Goal: Complete application form: Complete application form

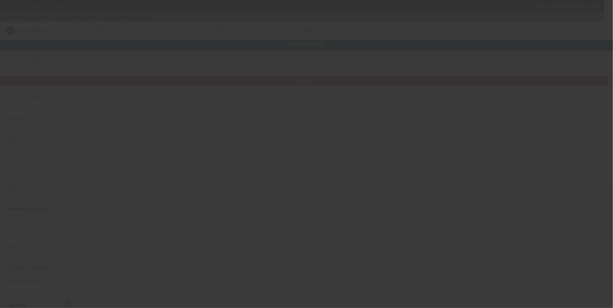
type input "Currency"
type input "[PERSON_NAME] L Inc"
type input "306 S Water St"
type input "78611"
type input "Burnet"
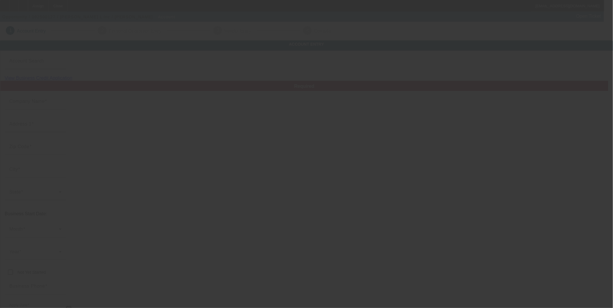
type input "[PHONE_NUMBER]"
type input "mudatx@gmail.com"
type input "Burnet"
type input "81-0856511"
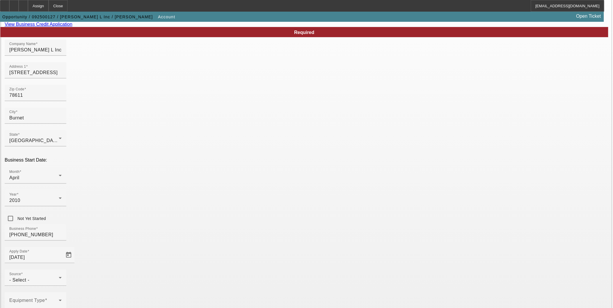
scroll to position [98, 0]
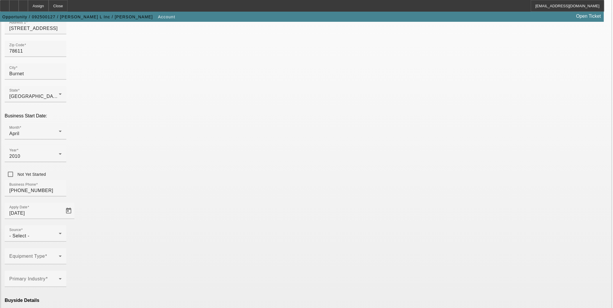
drag, startPoint x: 420, startPoint y: 297, endPoint x: 306, endPoint y: 162, distance: 176.4
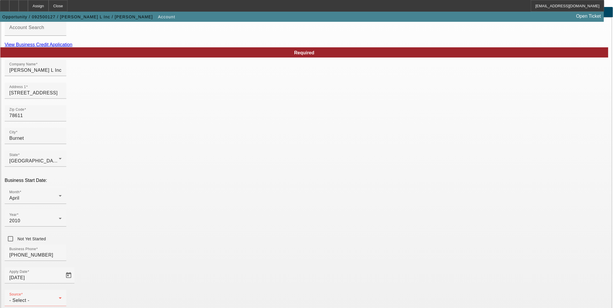
click at [72, 47] on link "View Business Credit Application" at bounding box center [39, 44] width 68 height 5
click at [59, 297] on div "- Select -" at bounding box center [33, 300] width 49 height 7
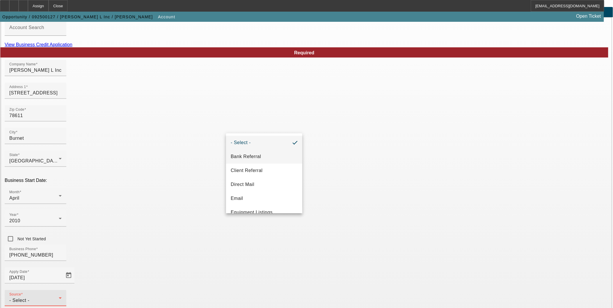
click at [259, 156] on span "Bank Referral" at bounding box center [246, 156] width 30 height 7
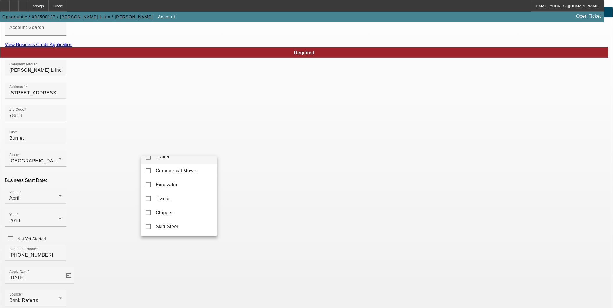
scroll to position [161, 0]
click at [170, 217] on span "Skid Steer" at bounding box center [167, 213] width 23 height 7
click at [259, 261] on div at bounding box center [306, 154] width 613 height 308
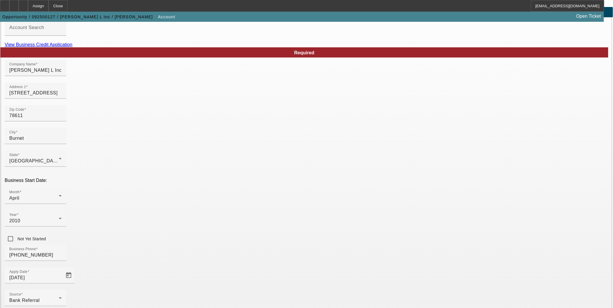
click at [163, 246] on span "Light Construction" at bounding box center [176, 244] width 40 height 7
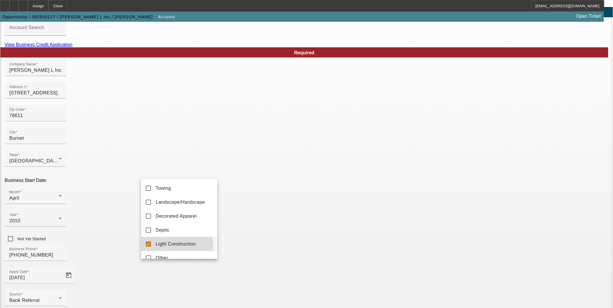
click at [264, 246] on div at bounding box center [306, 154] width 613 height 308
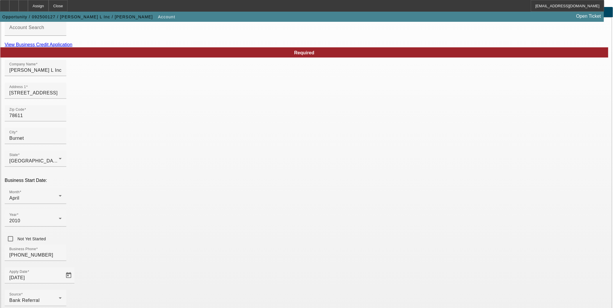
scroll to position [98, 0]
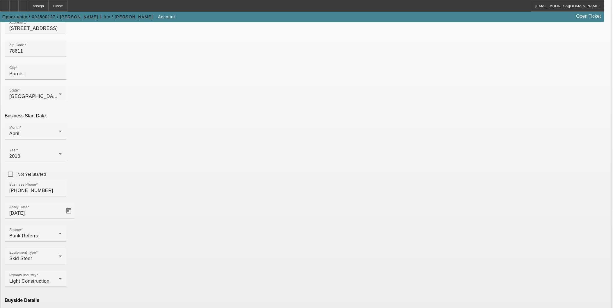
click at [183, 252] on mat-option "Ineligible" at bounding box center [179, 257] width 76 height 14
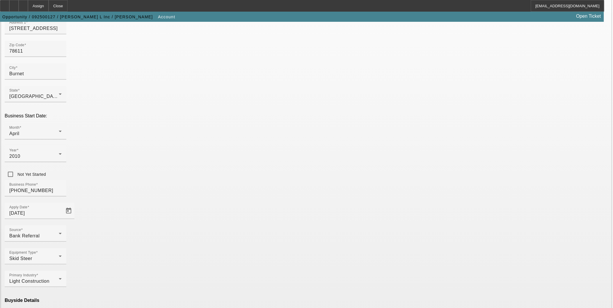
click at [249, 288] on mat-option "Currency" at bounding box center [264, 292] width 76 height 14
type input "Currency"
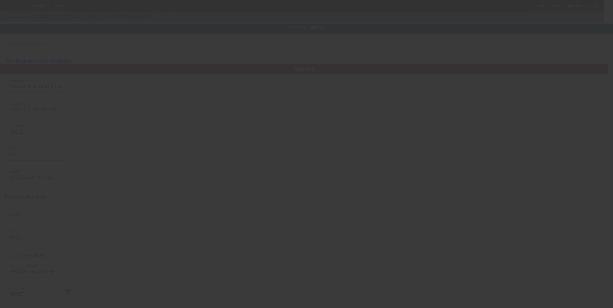
scroll to position [1, 0]
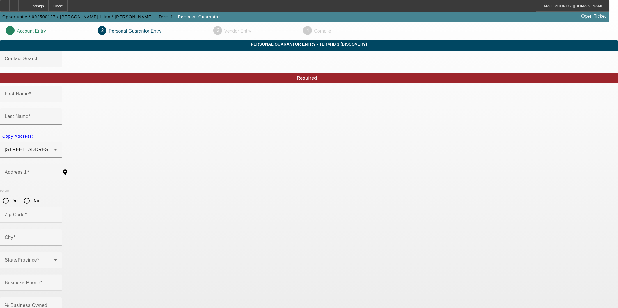
type input "Miguel"
type input "Leon"
type input "106 Fieldlark Dr"
radio input "true"
type input "78611"
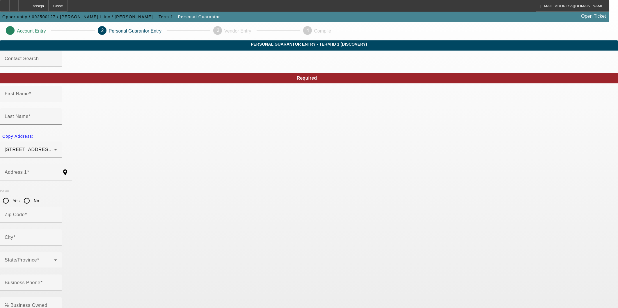
type input "Burnet"
type input "[PHONE_NUMBER]"
type input "100"
type input "323-94-8200"
type input "[EMAIL_ADDRESS][DOMAIN_NAME]"
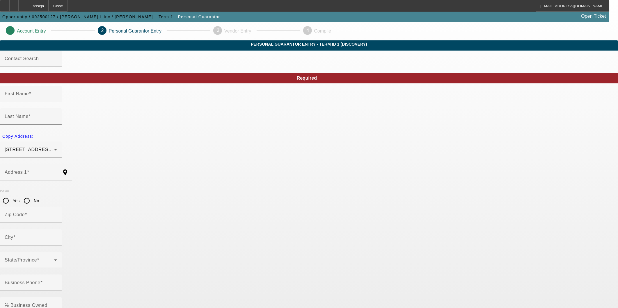
type input "[PHONE_NUMBER]"
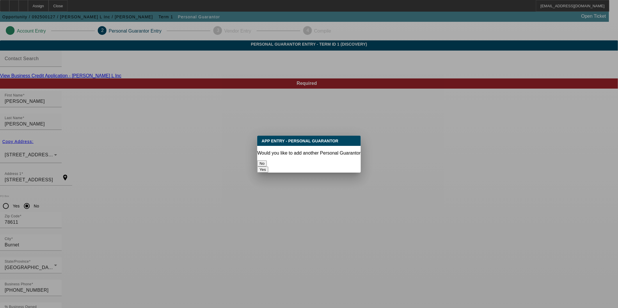
click at [267, 161] on button "No" at bounding box center [262, 164] width 10 height 6
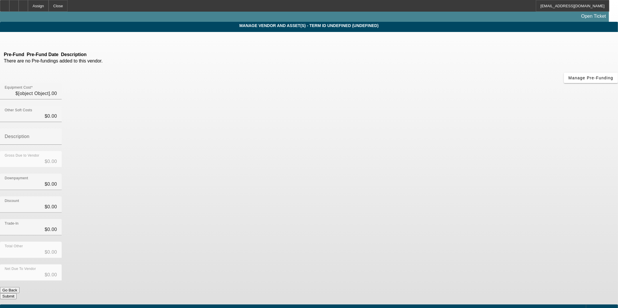
type input "$35,500.00"
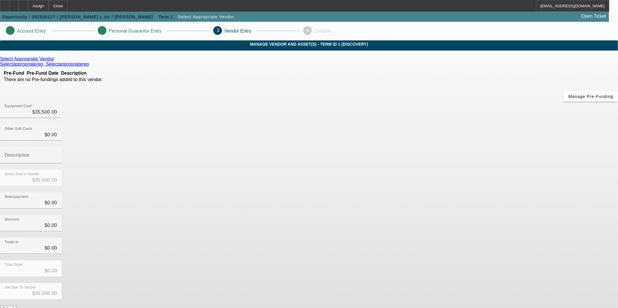
click at [17, 306] on button "Submit" at bounding box center [8, 309] width 17 height 6
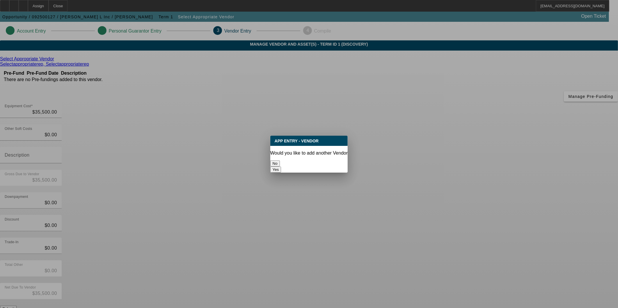
click at [280, 161] on button "No" at bounding box center [275, 164] width 10 height 6
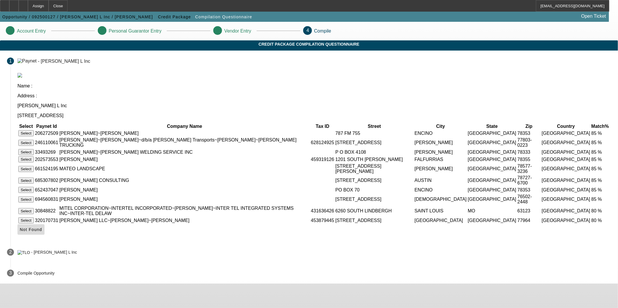
click at [20, 232] on icon at bounding box center [20, 229] width 0 height 5
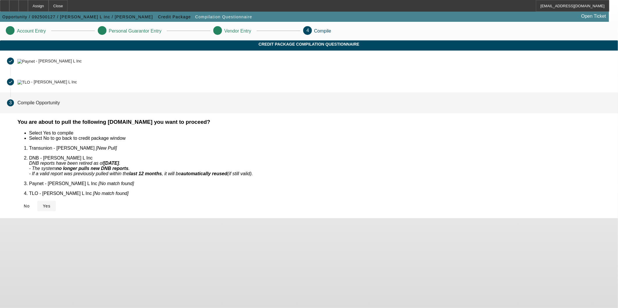
click at [51, 204] on span "Yes" at bounding box center [47, 206] width 8 height 5
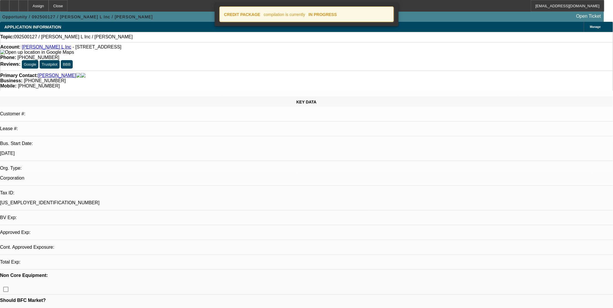
select select "0"
select select "2"
select select "0"
select select "1"
select select "2"
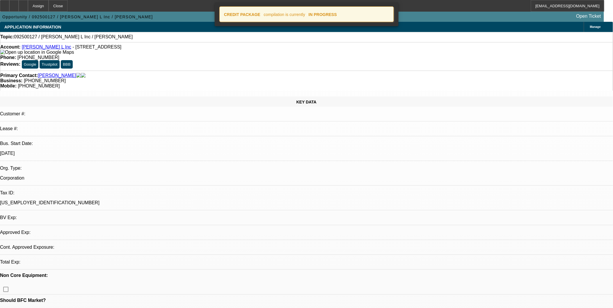
select select "6"
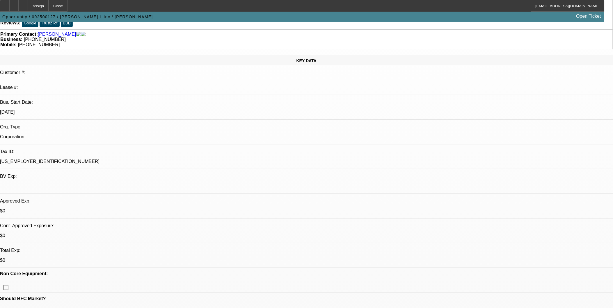
scroll to position [32, 0]
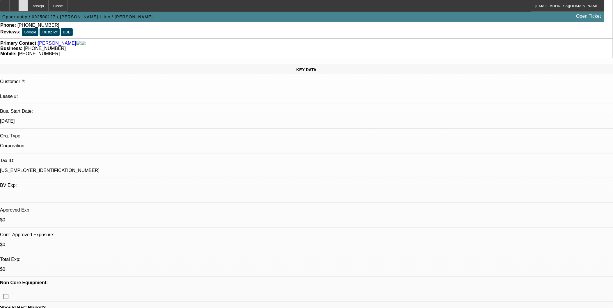
click at [23, 4] on icon at bounding box center [23, 4] width 0 height 0
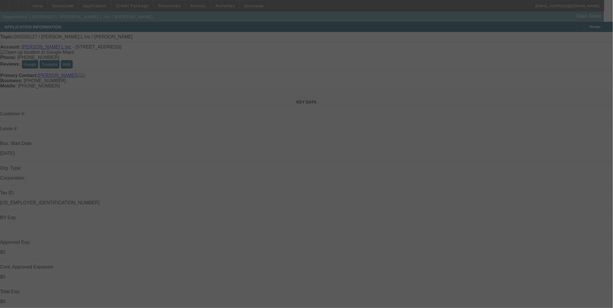
select select "0"
select select "2"
select select "0"
select select "6"
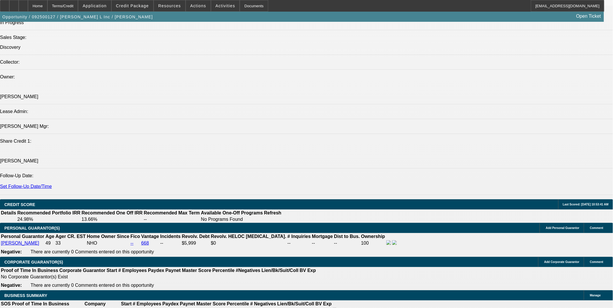
scroll to position [711, 0]
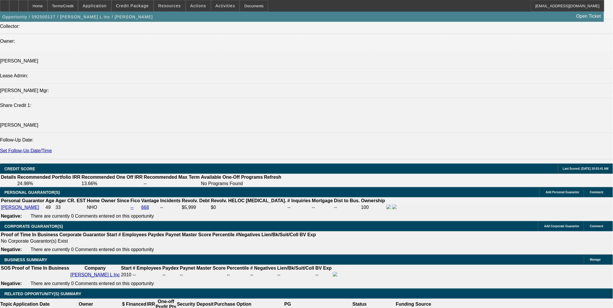
click at [199, 7] on span "Actions" at bounding box center [198, 5] width 16 height 5
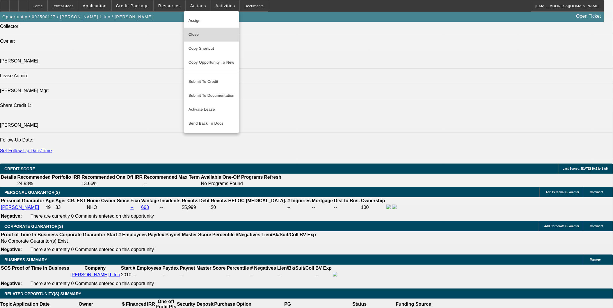
click at [204, 37] on span "Close" at bounding box center [211, 34] width 46 height 7
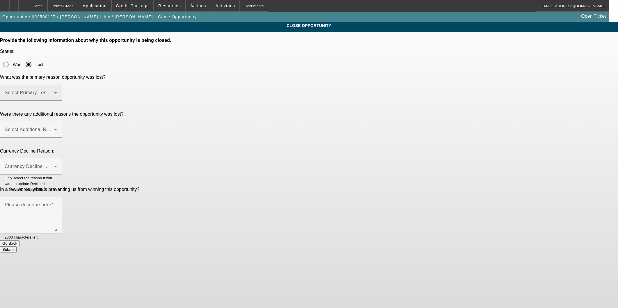
click at [54, 92] on span at bounding box center [29, 95] width 49 height 7
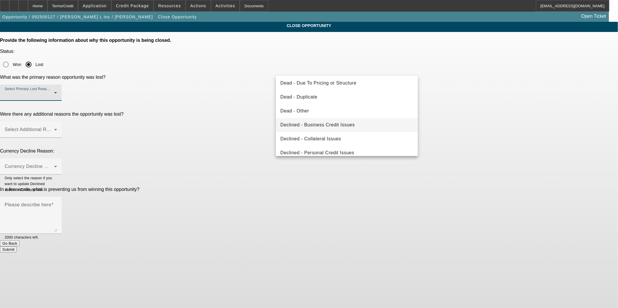
scroll to position [65, 0]
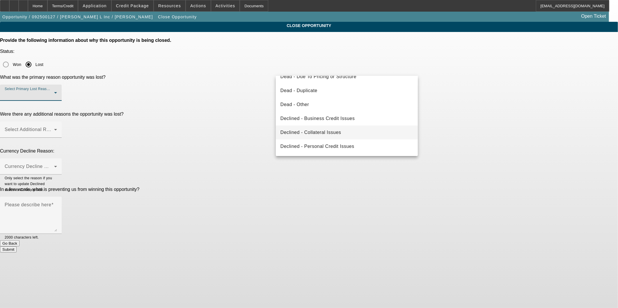
click at [350, 131] on mat-option "Declined - Collateral Issues" at bounding box center [347, 133] width 142 height 14
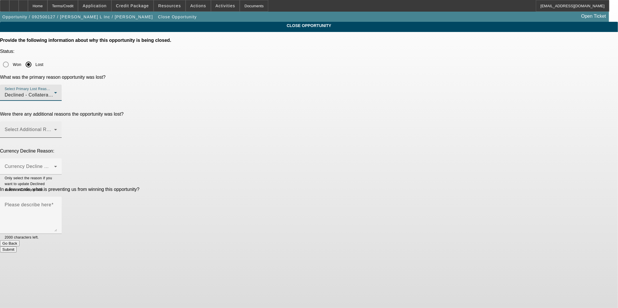
click at [54, 129] on span at bounding box center [29, 132] width 49 height 7
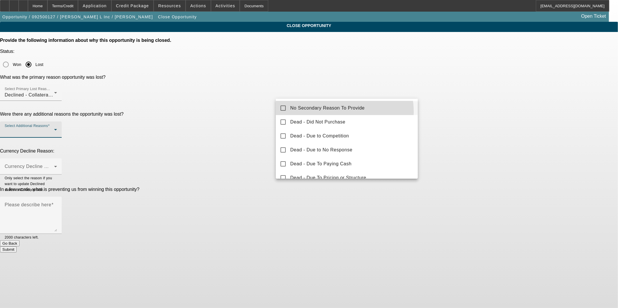
click at [331, 112] on mat-option "No Secondary Reason To Provide" at bounding box center [347, 108] width 142 height 14
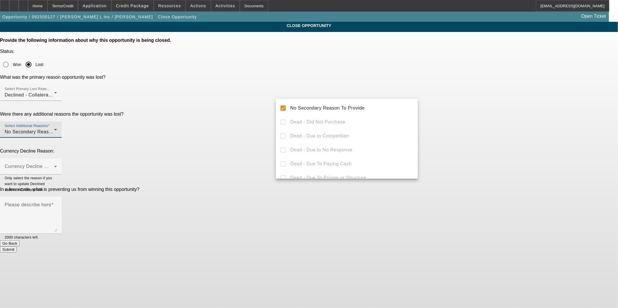
click at [212, 126] on div at bounding box center [309, 154] width 618 height 308
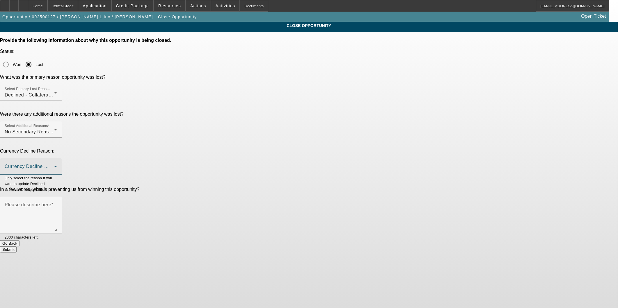
click at [54, 165] on span at bounding box center [29, 168] width 49 height 7
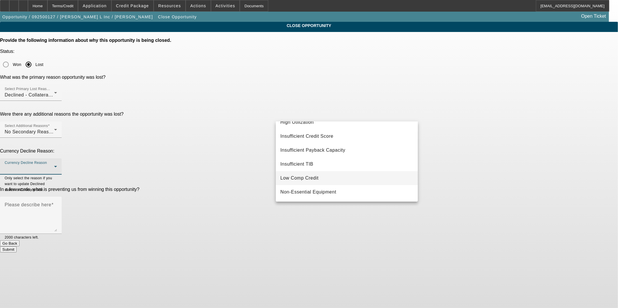
scroll to position [97, 0]
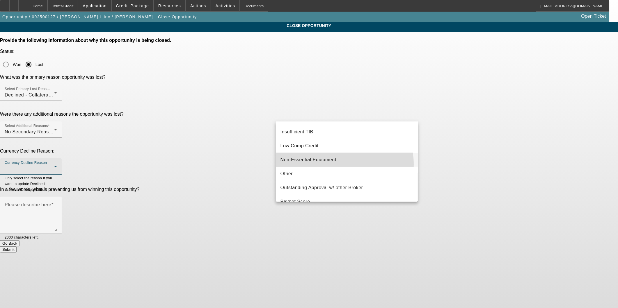
click at [335, 165] on mat-option "Non-Essential Equipment" at bounding box center [347, 160] width 142 height 14
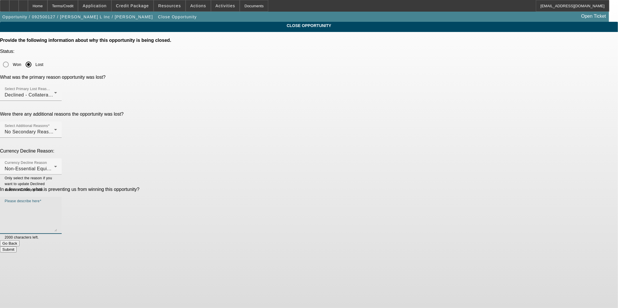
click at [57, 204] on textarea "Please describe here" at bounding box center [31, 218] width 52 height 28
type textarea "Non-Essential Asset (Skid Steer for Mexican Restaurant) - Desk Kill"
click at [17, 247] on button "Submit" at bounding box center [8, 250] width 17 height 6
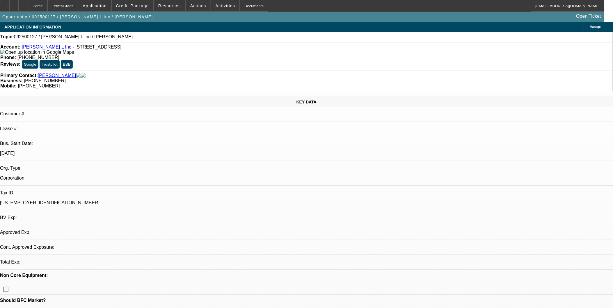
select select "0"
select select "2"
select select "0"
select select "1"
select select "2"
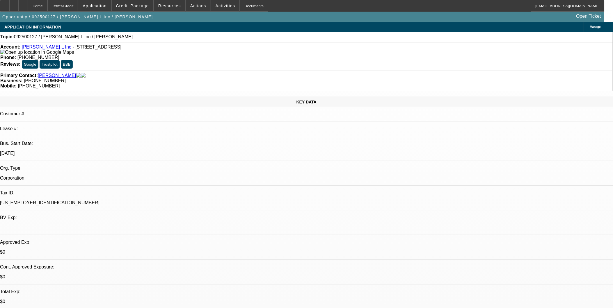
select select "6"
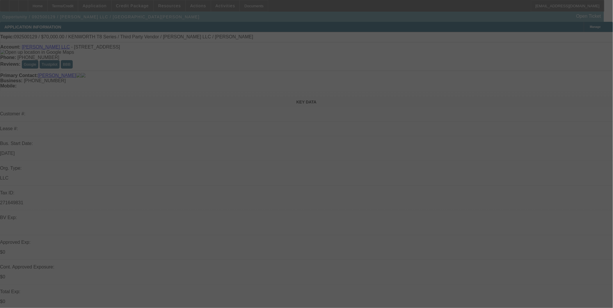
select select "0"
select select "2"
select select "0.1"
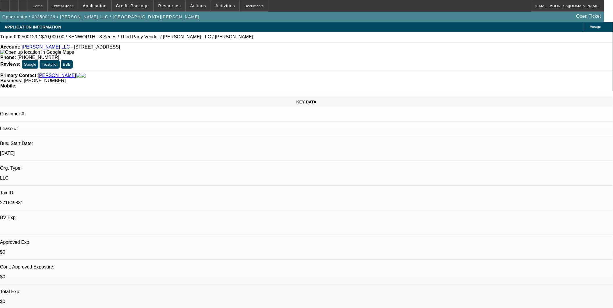
select select "1"
select select "2"
select select "4"
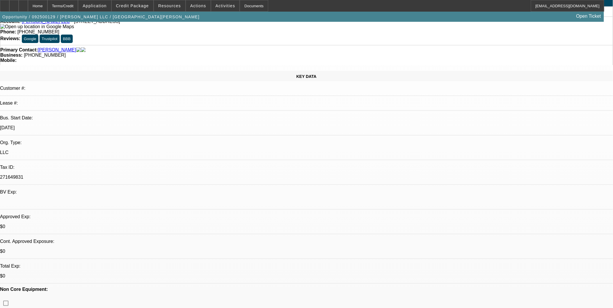
scroll to position [65, 0]
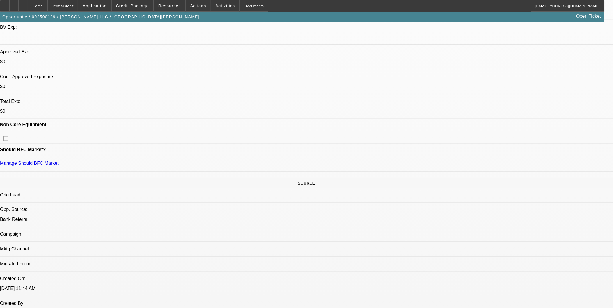
scroll to position [161, 0]
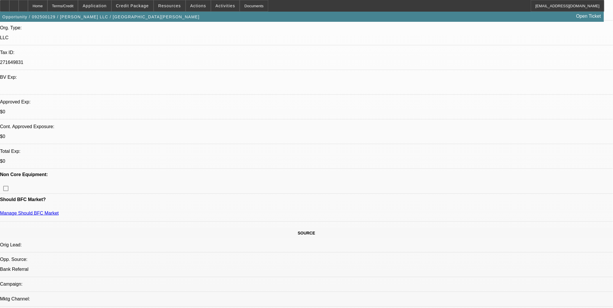
scroll to position [129, 0]
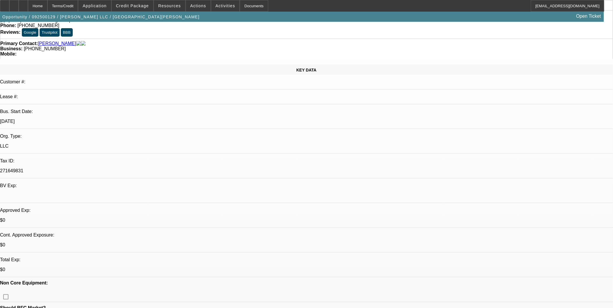
scroll to position [0, 0]
